Goal: Register for event/course

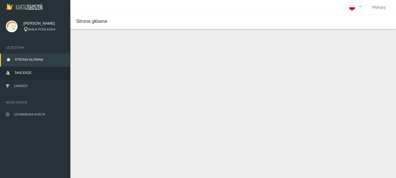
click at [21, 73] on span "Tancerze" at bounding box center [22, 73] width 17 height 4
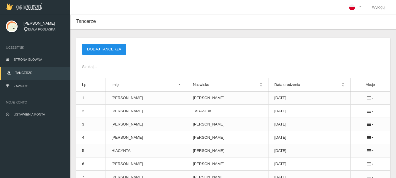
click at [92, 46] on button "Dodaj tancerza" at bounding box center [104, 49] width 44 height 11
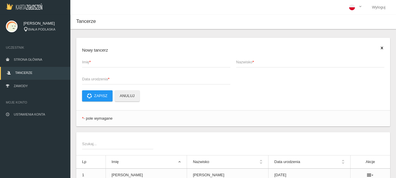
click at [89, 60] on span "Imię *" at bounding box center [153, 62] width 142 height 6
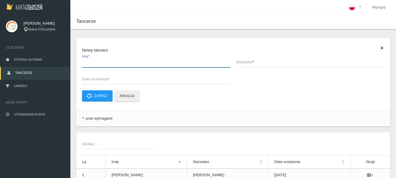
click at [89, 60] on input "Imię *" at bounding box center [156, 61] width 148 height 11
type input "[PERSON_NAME]"
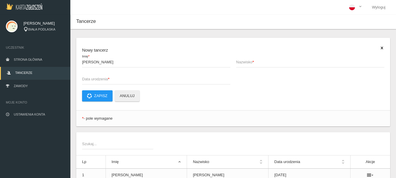
click at [246, 62] on span "Nazwisko *" at bounding box center [307, 62] width 142 height 6
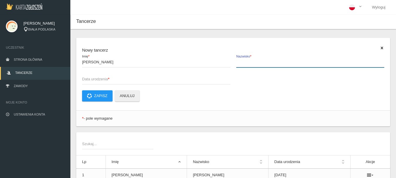
click at [246, 62] on input "Nazwisko *" at bounding box center [310, 61] width 148 height 11
type input "FATYGA"
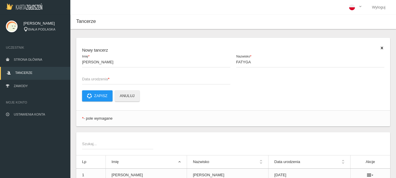
click at [113, 79] on span "Data urodzenia *" at bounding box center [153, 79] width 142 height 6
click at [113, 79] on input "Data urodzenia *" at bounding box center [156, 78] width 148 height 11
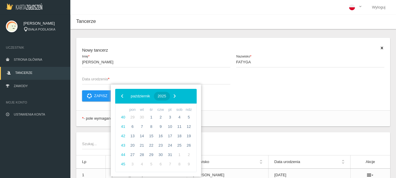
click at [166, 96] on span "2025" at bounding box center [162, 96] width 8 height 4
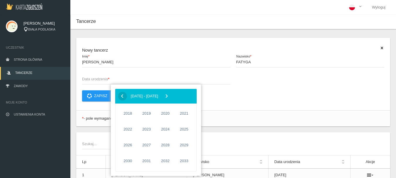
click at [120, 97] on span "‹" at bounding box center [122, 95] width 9 height 9
click at [167, 145] on span "2012" at bounding box center [165, 144] width 13 height 13
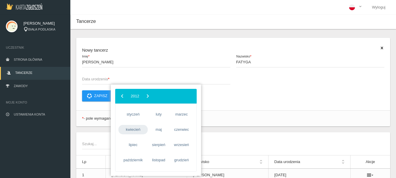
click at [133, 130] on span "kwiecień" at bounding box center [132, 129] width 29 height 9
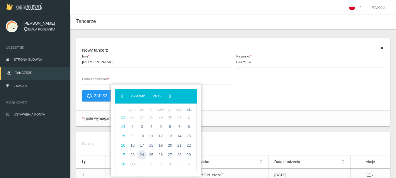
click at [141, 155] on span "24" at bounding box center [141, 154] width 9 height 9
type input "[DATE]"
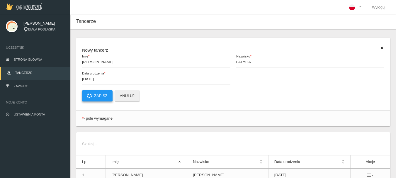
click at [96, 98] on button "Zapisz" at bounding box center [97, 95] width 30 height 11
click at [23, 88] on link "Zawody" at bounding box center [35, 86] width 70 height 13
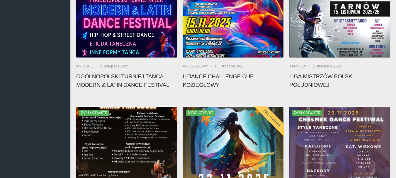
scroll to position [293, 0]
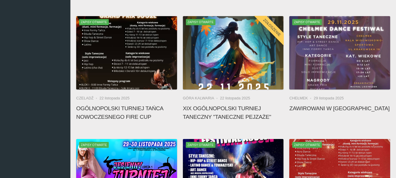
click at [204, 109] on h4 "XIX Ogólnopolski Turniej Taneczny "Taneczne Pejzaże"" at bounding box center [233, 112] width 101 height 17
click at [199, 96] on li "Góra Kalwaria" at bounding box center [201, 98] width 37 height 6
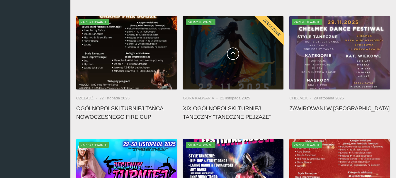
click at [202, 75] on div at bounding box center [233, 52] width 101 height 73
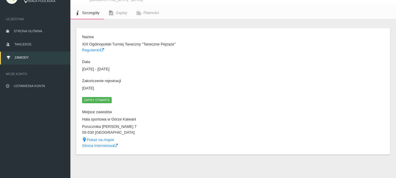
scroll to position [28, 0]
click at [100, 99] on span "Zapisy otwarte" at bounding box center [97, 100] width 30 height 6
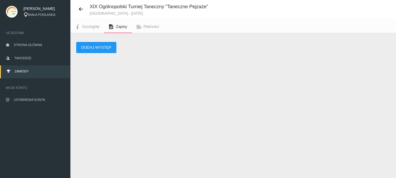
scroll to position [28, 0]
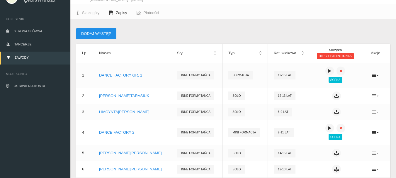
click at [107, 32] on button "Dodaj występ" at bounding box center [96, 33] width 40 height 11
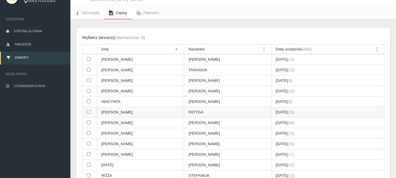
scroll to position [58, 0]
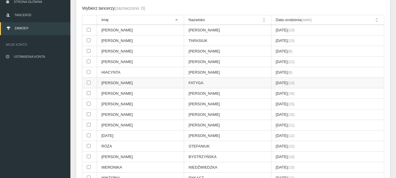
click at [90, 83] on input "checkbox" at bounding box center [89, 83] width 4 height 4
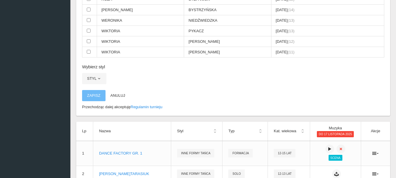
scroll to position [234, 0]
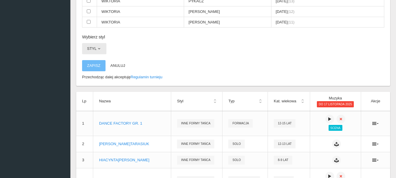
click at [98, 47] on span "button" at bounding box center [99, 48] width 5 height 5
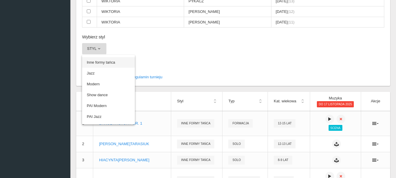
click at [98, 61] on link "Inne formy tańca" at bounding box center [108, 62] width 53 height 11
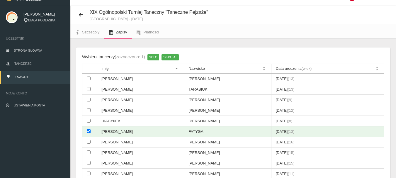
scroll to position [0, 0]
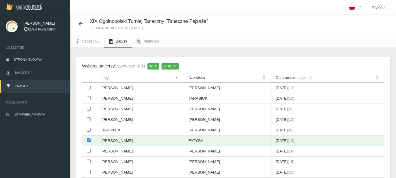
click at [153, 67] on span "solo" at bounding box center [153, 66] width 12 height 6
click at [106, 67] on div "Wybierz tancerzy (zaznaczono: 1)" at bounding box center [113, 65] width 63 height 7
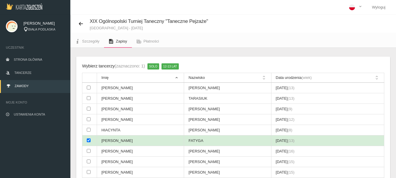
click at [88, 142] on input "checkbox" at bounding box center [89, 140] width 4 height 4
checkbox input "false"
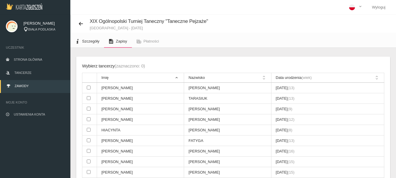
click at [91, 42] on span "Szczegóły" at bounding box center [90, 41] width 17 height 4
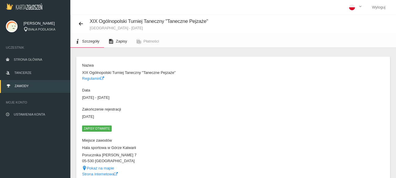
click at [122, 41] on span "Zapisy" at bounding box center [121, 41] width 11 height 4
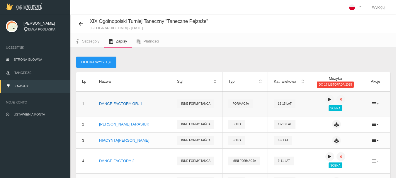
click at [123, 101] on div "DANCE FACTORY GR. 1" at bounding box center [132, 104] width 66 height 6
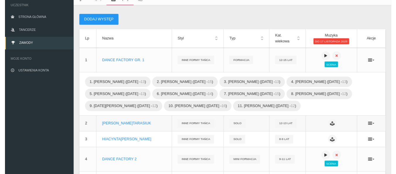
scroll to position [29, 0]
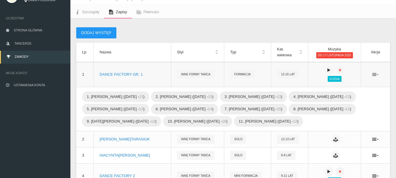
click at [374, 73] on icon at bounding box center [375, 74] width 6 height 5
click at [327, 84] on link "Edytuj" at bounding box center [346, 85] width 59 height 11
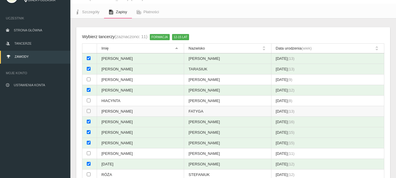
click at [89, 112] on input "checkbox" at bounding box center [89, 111] width 4 height 4
checkbox input "true"
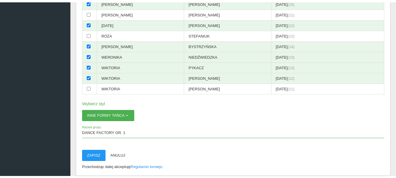
scroll to position [176, 0]
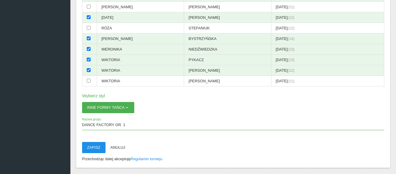
click at [97, 147] on button "Zapisz" at bounding box center [93, 147] width 23 height 11
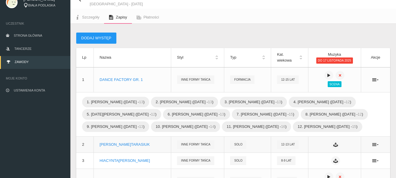
scroll to position [0, 0]
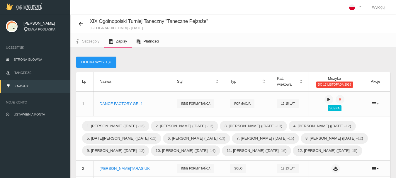
click at [149, 41] on span "Płatności" at bounding box center [152, 41] width 16 height 4
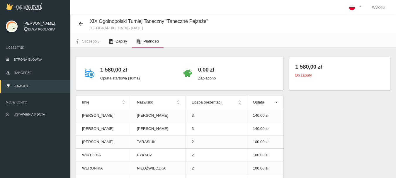
click at [116, 42] on span "Zapisy" at bounding box center [121, 41] width 11 height 4
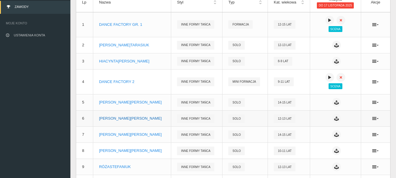
scroll to position [88, 0]
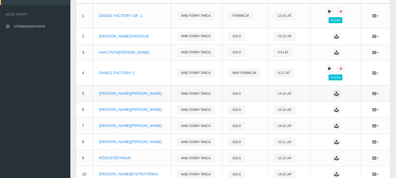
click at [334, 95] on icon at bounding box center [336, 93] width 5 height 5
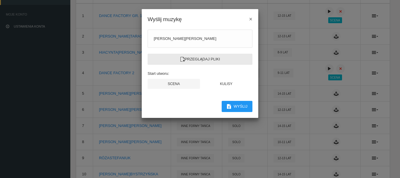
click at [194, 60] on label "Przeglądaj pliki" at bounding box center [200, 59] width 105 height 11
click at [0, 0] on input "Przeglądaj pliki" at bounding box center [0, 0] width 0 height 0
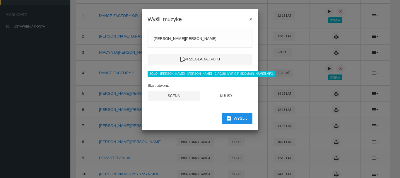
click at [237, 120] on button "Wyślij" at bounding box center [237, 118] width 31 height 11
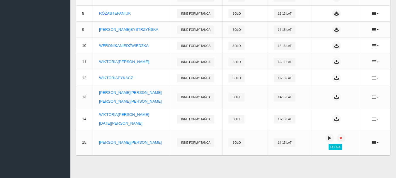
scroll to position [217, 0]
click at [329, 137] on icon at bounding box center [329, 137] width 5 height 5
click at [327, 137] on icon at bounding box center [329, 137] width 5 height 5
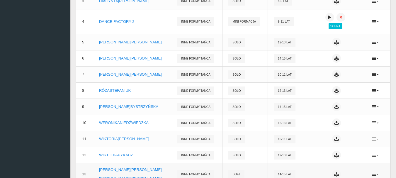
scroll to position [129, 0]
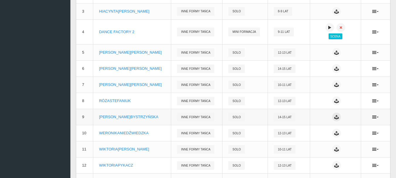
click at [335, 118] on icon at bounding box center [336, 117] width 5 height 5
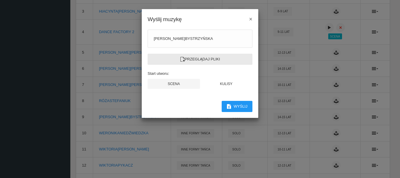
click at [214, 60] on label "Przeglądaj pliki" at bounding box center [200, 59] width 105 height 11
click at [0, 0] on input "Przeglądaj pliki" at bounding box center [0, 0] width 0 height 0
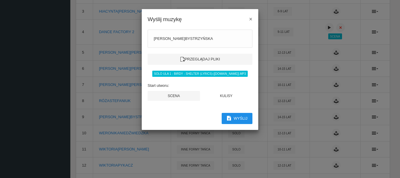
click at [238, 118] on button "Wyślij" at bounding box center [237, 118] width 31 height 11
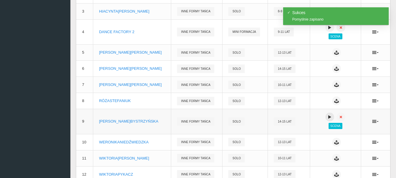
click at [328, 117] on icon at bounding box center [329, 117] width 5 height 5
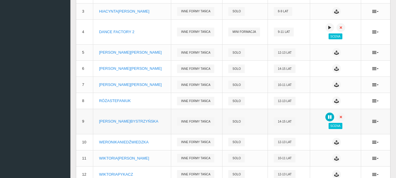
click at [328, 117] on icon at bounding box center [329, 117] width 5 height 5
click at [118, 53] on p "[PERSON_NAME]" at bounding box center [132, 53] width 66 height 6
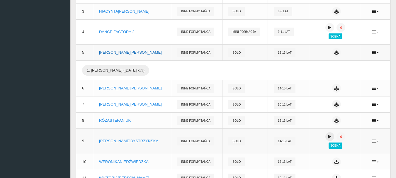
click at [118, 53] on p "[PERSON_NAME]" at bounding box center [132, 53] width 66 height 6
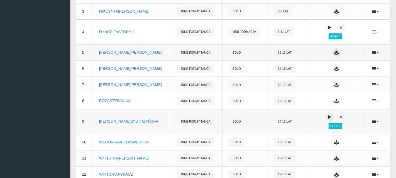
click at [335, 54] on icon at bounding box center [336, 52] width 5 height 5
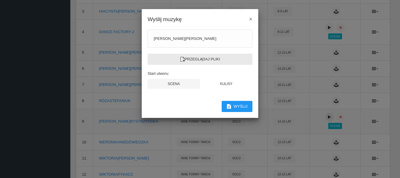
click at [193, 59] on label "Przeglądaj pliki" at bounding box center [200, 59] width 105 height 11
click at [0, 0] on input "Przeglądaj pliki" at bounding box center [0, 0] width 0 height 0
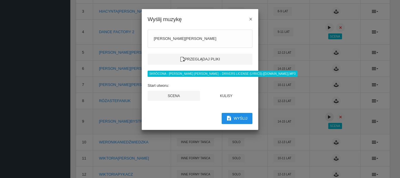
click at [236, 118] on button "Wyślij" at bounding box center [237, 118] width 31 height 11
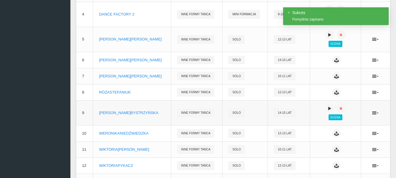
scroll to position [88, 0]
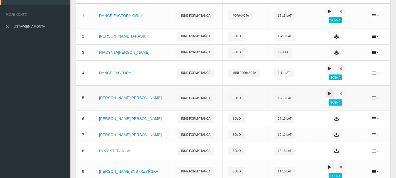
click at [327, 93] on icon at bounding box center [329, 93] width 5 height 5
click at [327, 94] on icon at bounding box center [329, 93] width 5 height 5
click at [129, 36] on p "[PERSON_NAME]" at bounding box center [132, 36] width 66 height 6
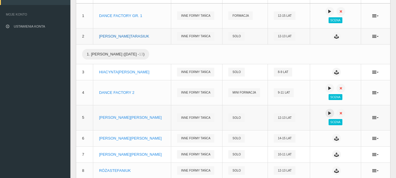
click at [129, 36] on p "[PERSON_NAME]" at bounding box center [132, 36] width 66 height 6
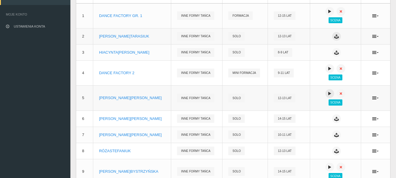
click at [337, 37] on icon at bounding box center [336, 36] width 5 height 5
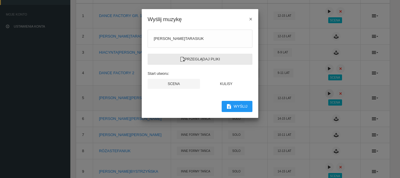
click at [207, 59] on label "Przeglądaj pliki" at bounding box center [200, 59] width 105 height 11
click at [0, 0] on input "Przeglądaj pliki" at bounding box center [0, 0] width 0 height 0
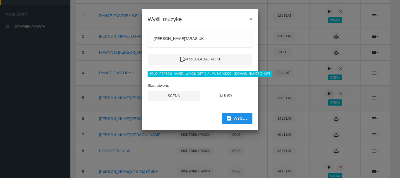
click at [241, 120] on button "Wyślij" at bounding box center [237, 118] width 31 height 11
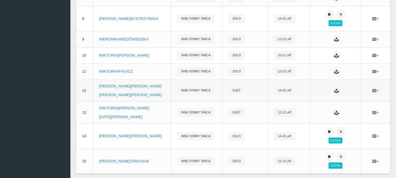
scroll to position [234, 0]
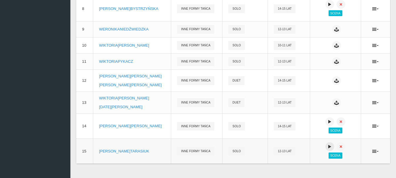
click at [328, 147] on icon at bounding box center [329, 146] width 5 height 5
click at [328, 148] on icon at bounding box center [329, 146] width 5 height 5
click at [328, 147] on icon at bounding box center [329, 146] width 5 height 5
click at [331, 156] on span "Scena" at bounding box center [336, 155] width 14 height 6
drag, startPoint x: 327, startPoint y: 147, endPoint x: 323, endPoint y: 146, distance: 3.4
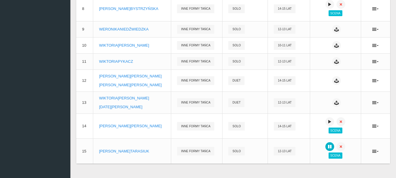
click at [327, 147] on icon at bounding box center [329, 146] width 5 height 5
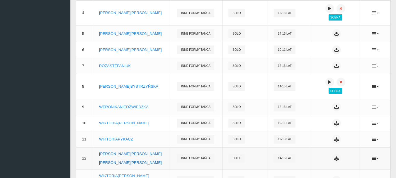
scroll to position [147, 0]
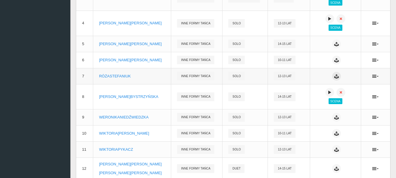
click at [338, 76] on icon at bounding box center [336, 76] width 5 height 5
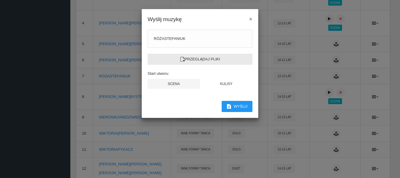
click at [186, 59] on label "Przeglądaj pliki" at bounding box center [200, 59] width 105 height 11
click at [0, 0] on input "Przeglądaj pliki" at bounding box center [0, 0] width 0 height 0
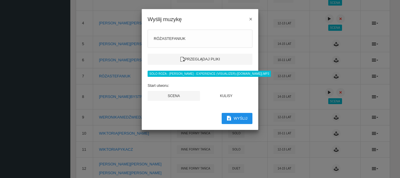
click at [242, 121] on button "Wyślij" at bounding box center [237, 118] width 31 height 11
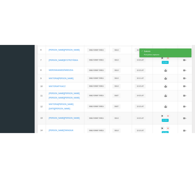
scroll to position [252, 0]
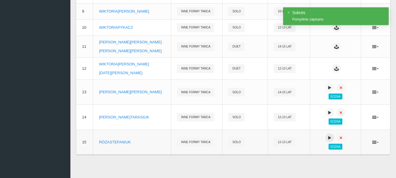
click at [328, 138] on icon at bounding box center [329, 137] width 5 height 5
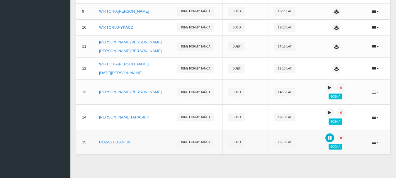
click at [327, 138] on icon at bounding box center [329, 137] width 5 height 5
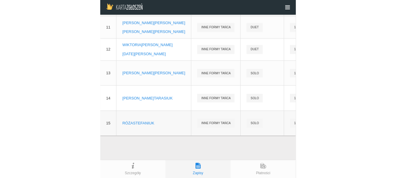
scroll to position [251, 0]
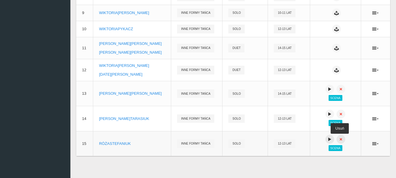
click at [340, 140] on icon at bounding box center [341, 139] width 5 height 5
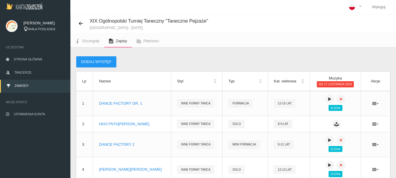
scroll to position [0, 0]
click at [15, 59] on span "Strona główna" at bounding box center [28, 60] width 28 height 4
